Goal: Task Accomplishment & Management: Manage account settings

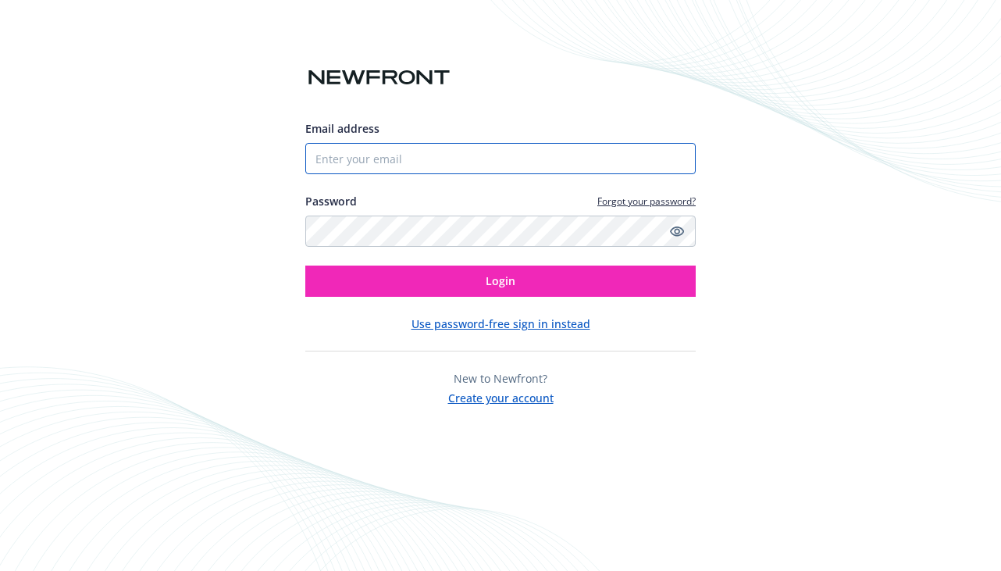
click at [454, 148] on input "Email address" at bounding box center [500, 158] width 390 height 31
click at [393, 162] on input "Email address" at bounding box center [500, 158] width 390 height 31
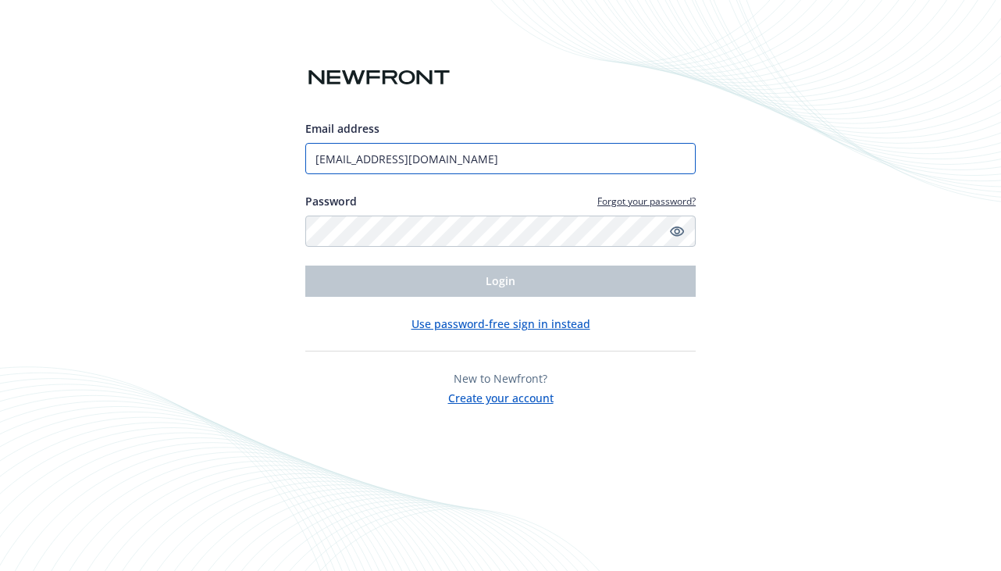
type input "[EMAIL_ADDRESS][DOMAIN_NAME]"
click at [490, 317] on button "Use password-free sign in instead" at bounding box center [500, 323] width 179 height 16
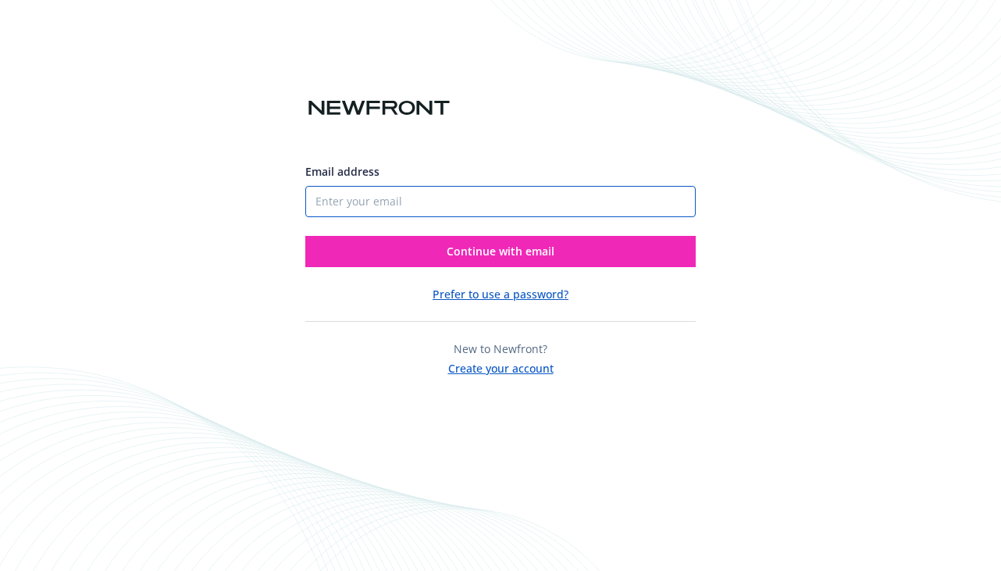
click at [458, 212] on input "Email address" at bounding box center [500, 201] width 390 height 31
type input "[EMAIL_ADDRESS][DOMAIN_NAME]"
click at [305, 236] on button "Continue with email" at bounding box center [500, 251] width 390 height 31
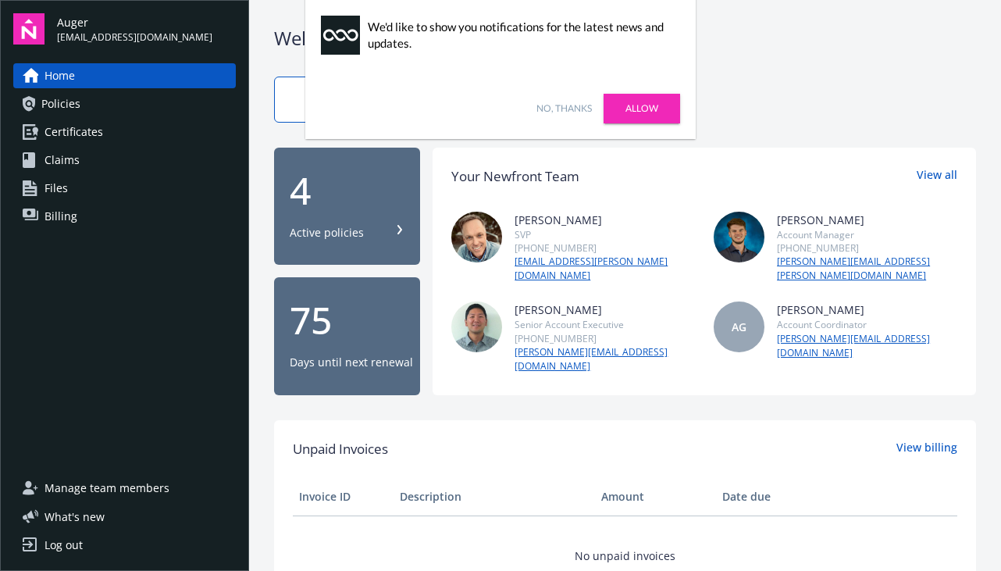
click at [630, 104] on link "Allow" at bounding box center [642, 109] width 77 height 30
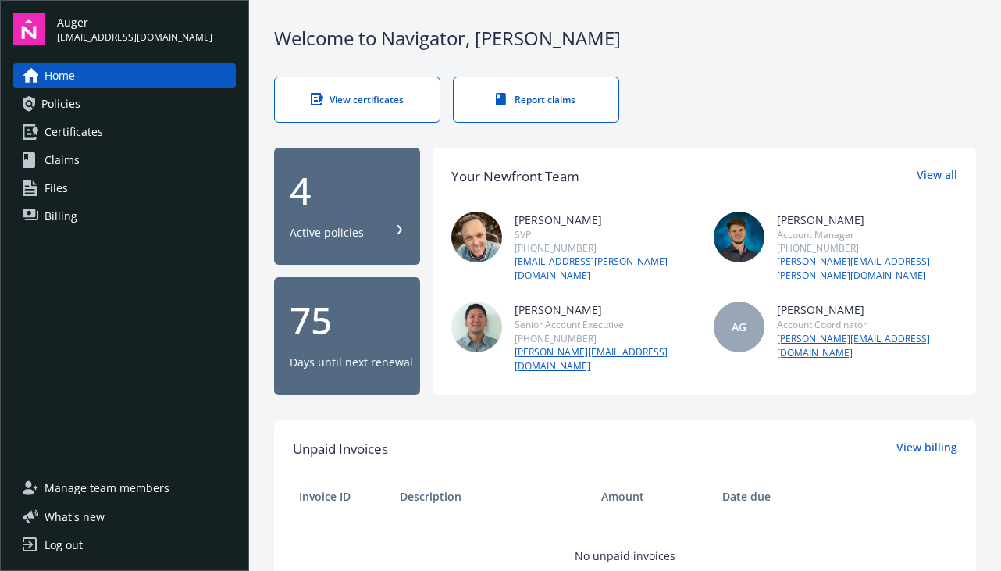
click at [107, 105] on link "Policies" at bounding box center [124, 103] width 223 height 25
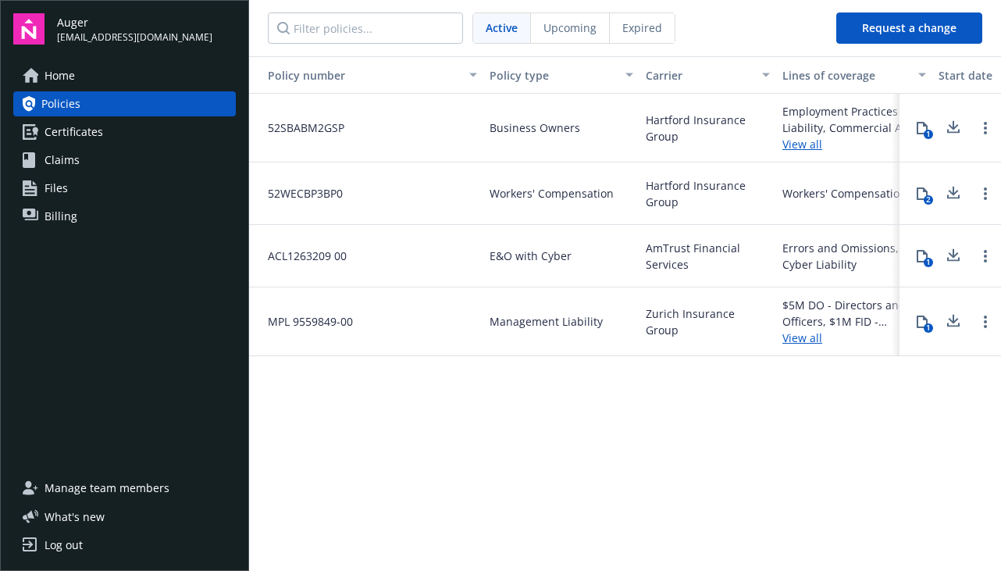
click at [107, 134] on link "Certificates" at bounding box center [124, 131] width 223 height 25
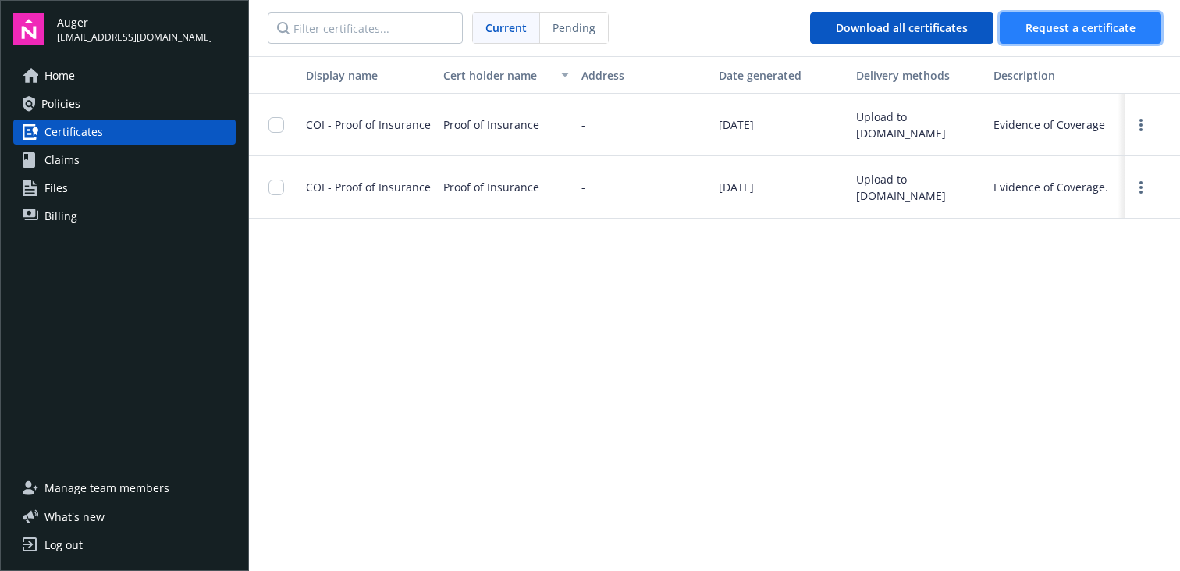
click at [1000, 28] on button "Request a certificate" at bounding box center [1081, 27] width 162 height 31
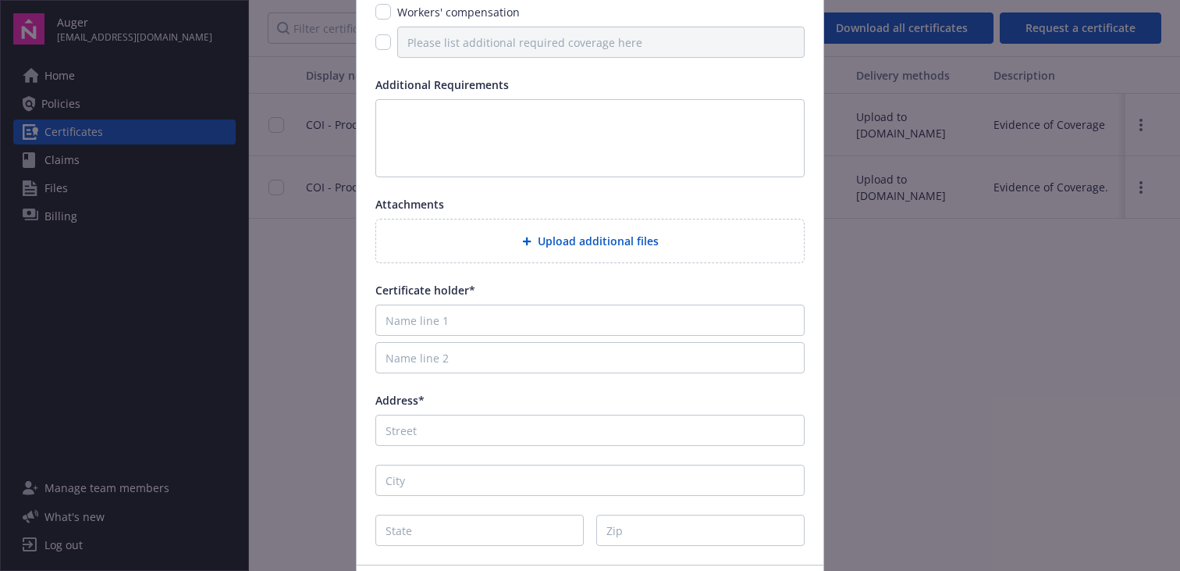
scroll to position [329, 0]
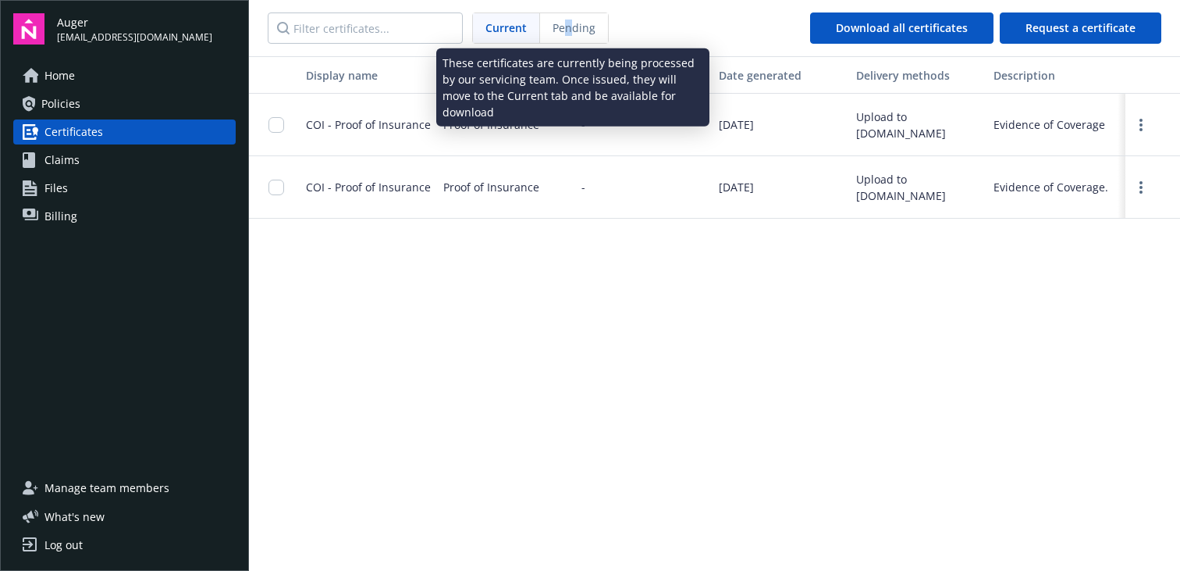
click at [568, 27] on span "Pending" at bounding box center [574, 28] width 43 height 16
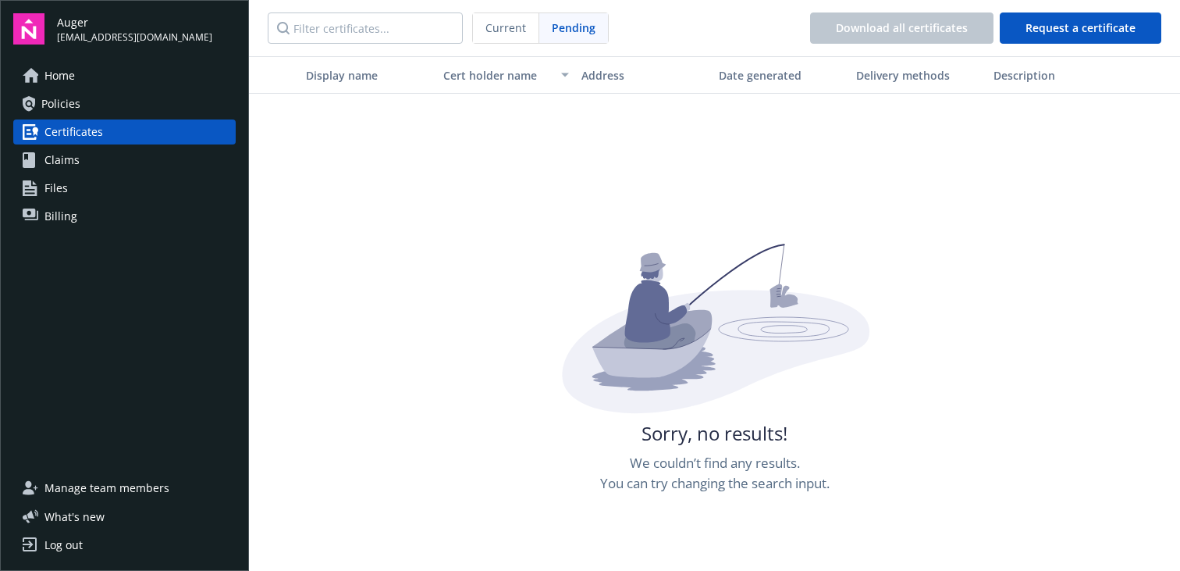
click at [505, 32] on span "Current" at bounding box center [506, 28] width 41 height 16
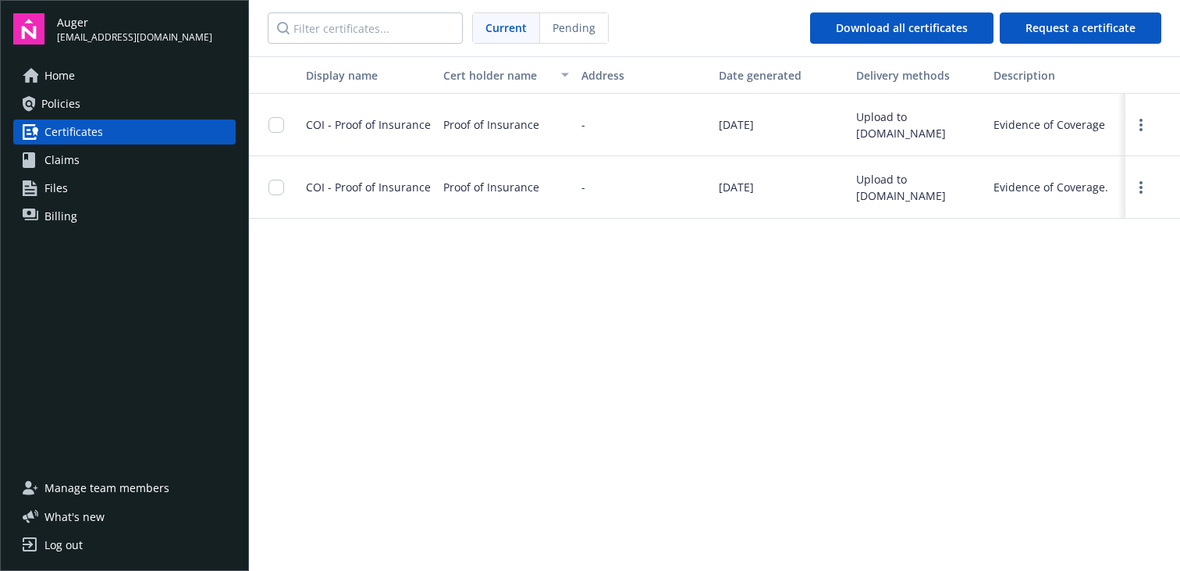
click at [125, 151] on link "Claims" at bounding box center [124, 160] width 223 height 25
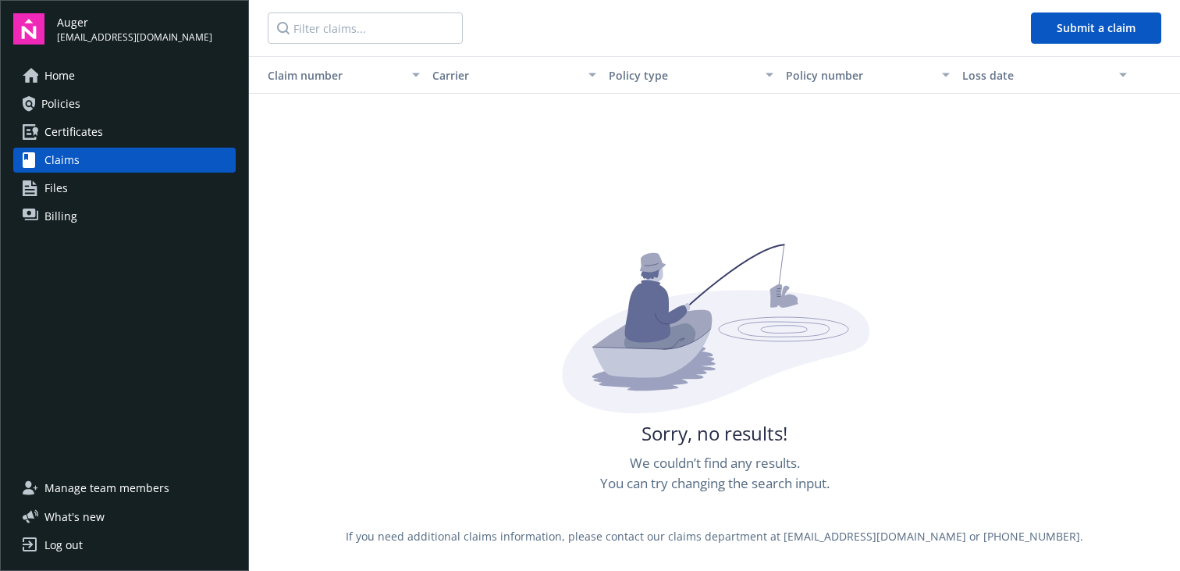
click at [122, 194] on link "Files" at bounding box center [124, 188] width 223 height 25
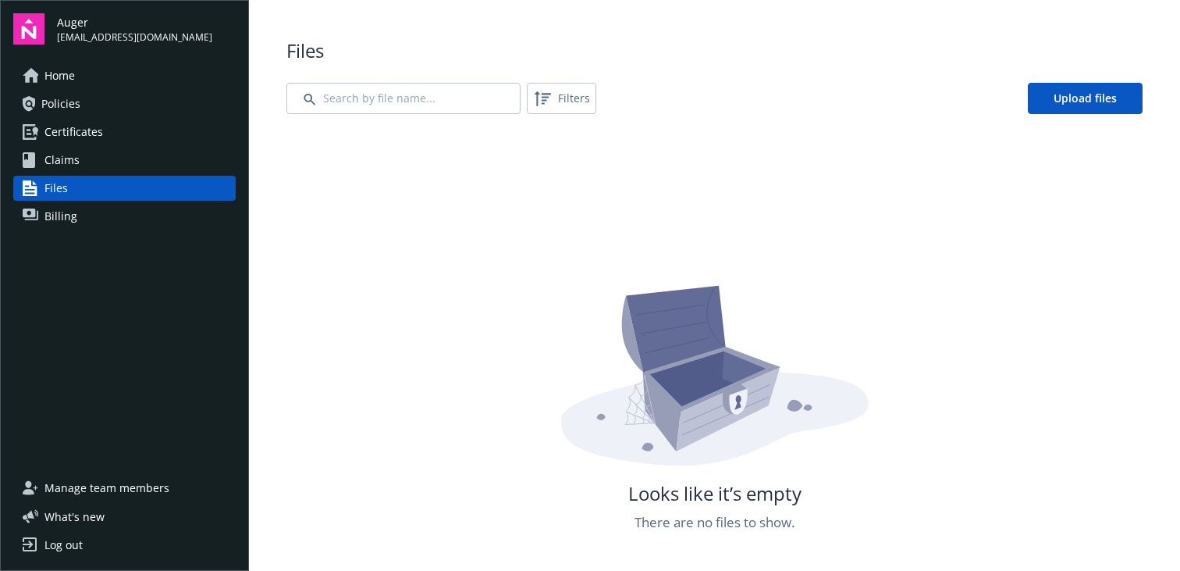
click at [122, 219] on link "Billing" at bounding box center [124, 216] width 223 height 25
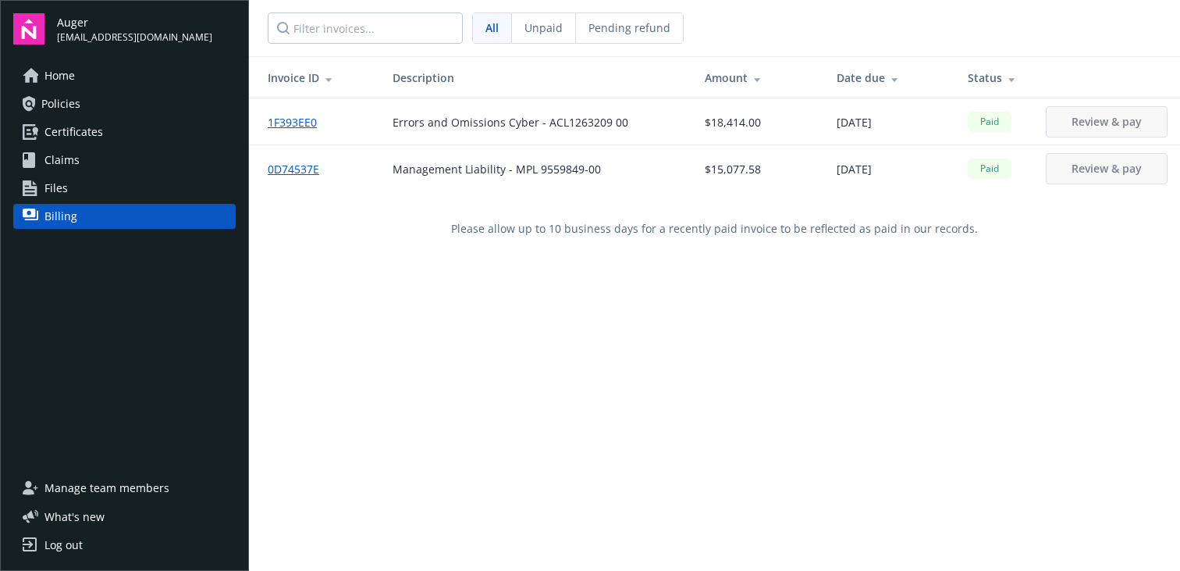
click at [138, 84] on link "Home" at bounding box center [124, 75] width 223 height 25
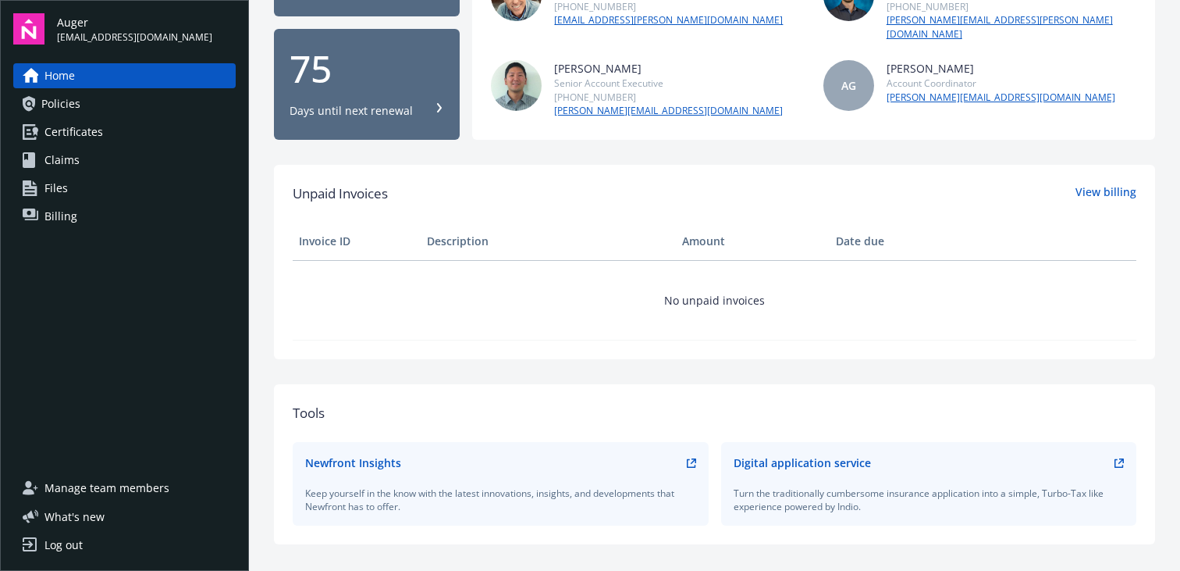
scroll to position [370, 0]
